Goal: Transaction & Acquisition: Purchase product/service

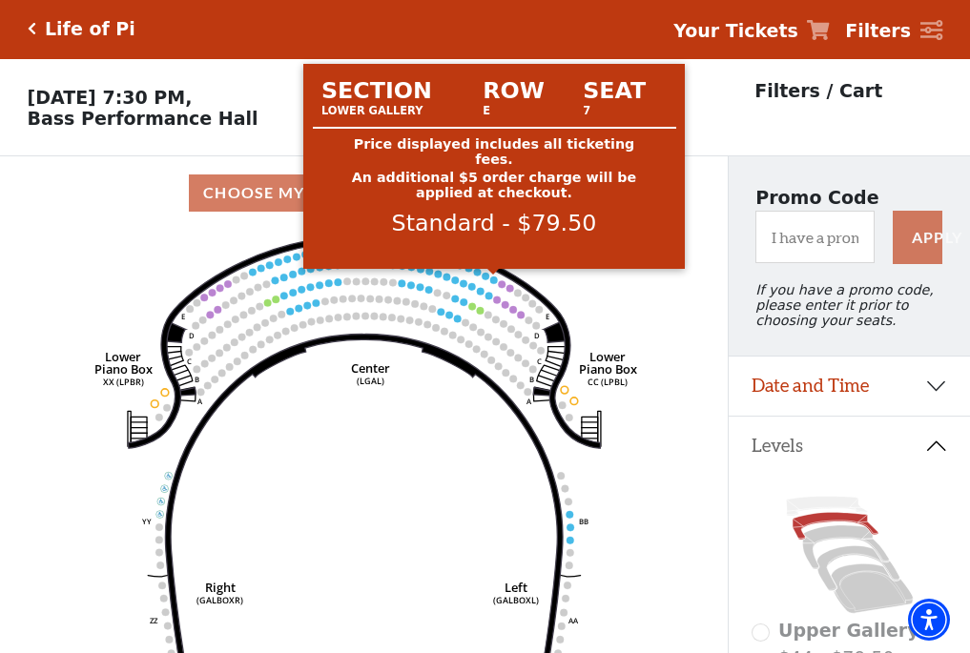
scroll to position [89, 0]
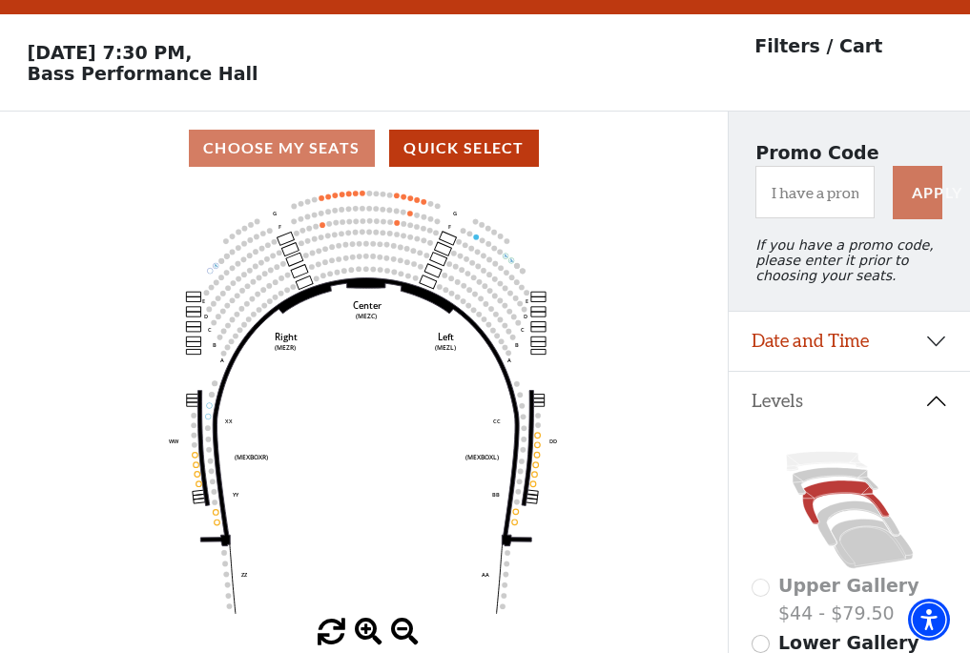
scroll to position [89, 0]
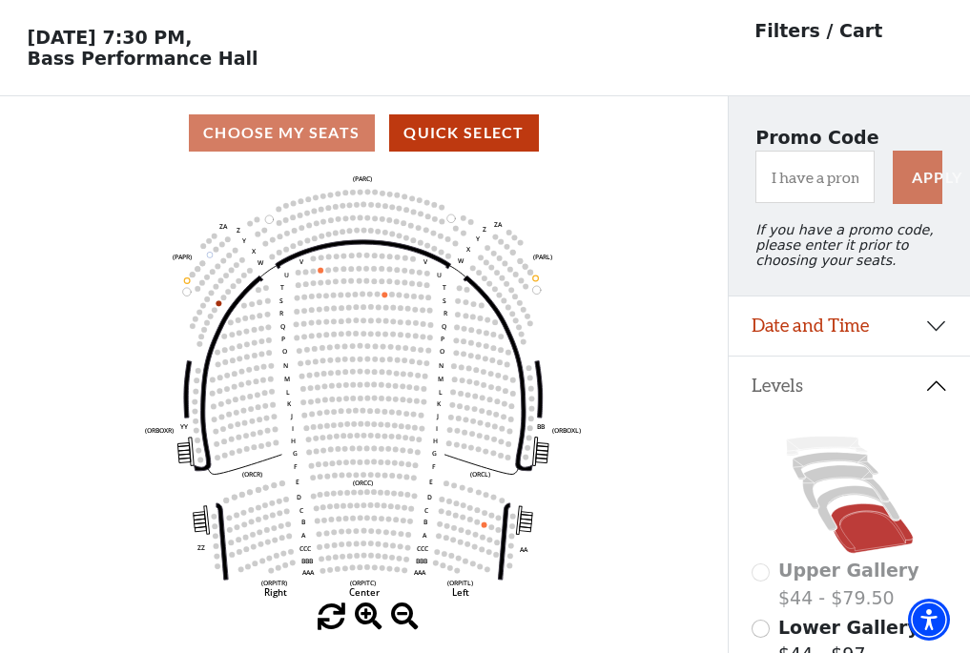
scroll to position [89, 0]
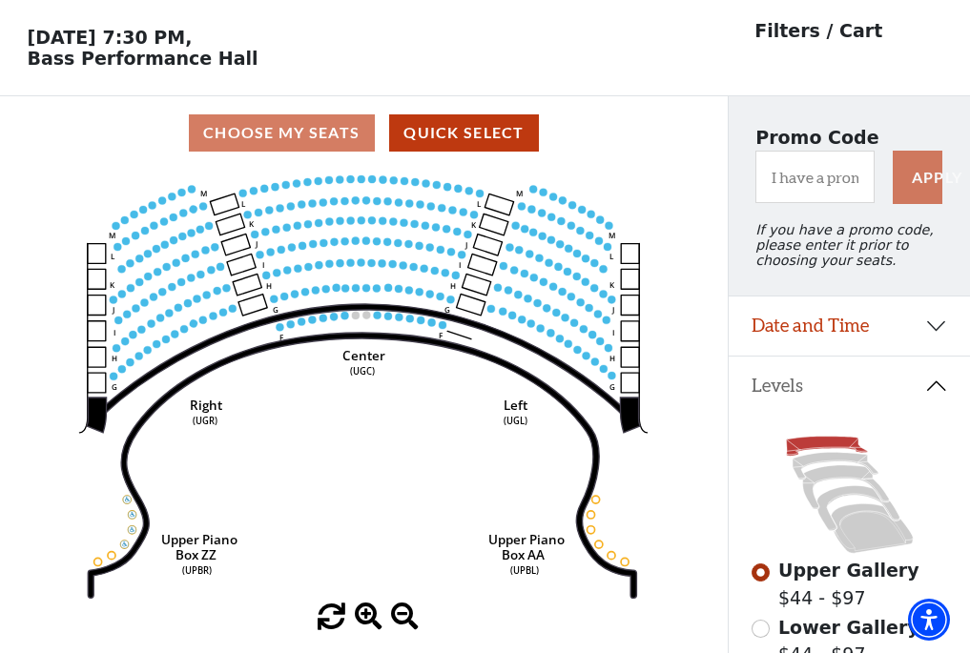
scroll to position [89, 0]
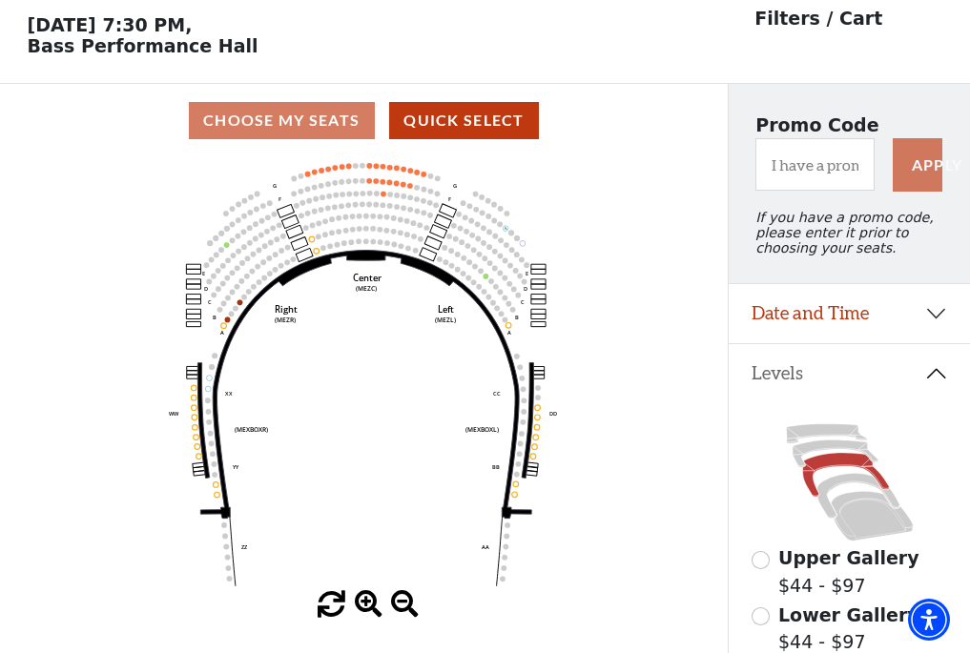
scroll to position [89, 0]
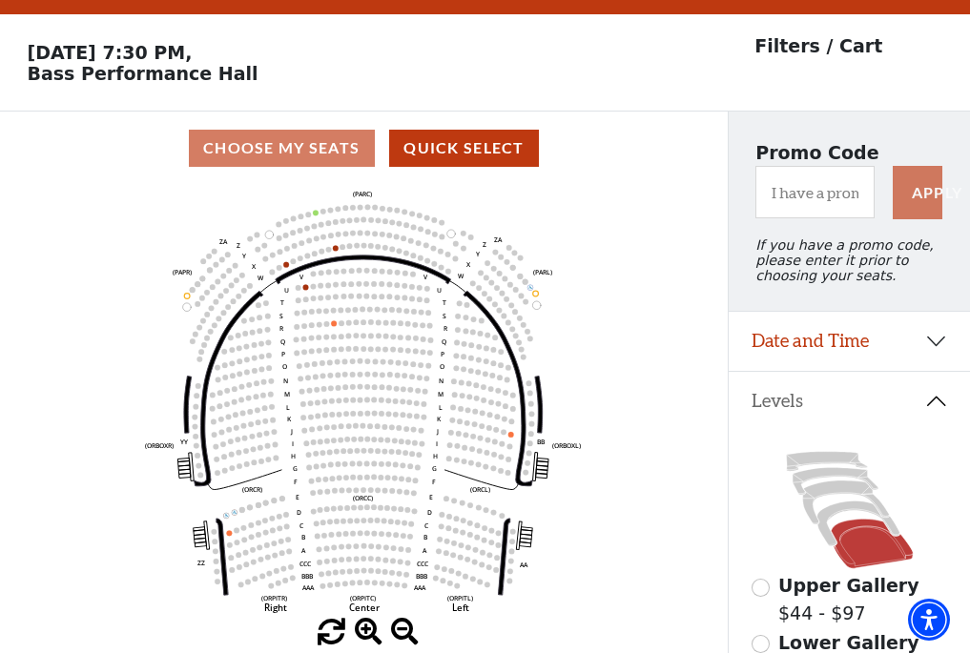
scroll to position [89, 0]
